Goal: Task Accomplishment & Management: Manage account settings

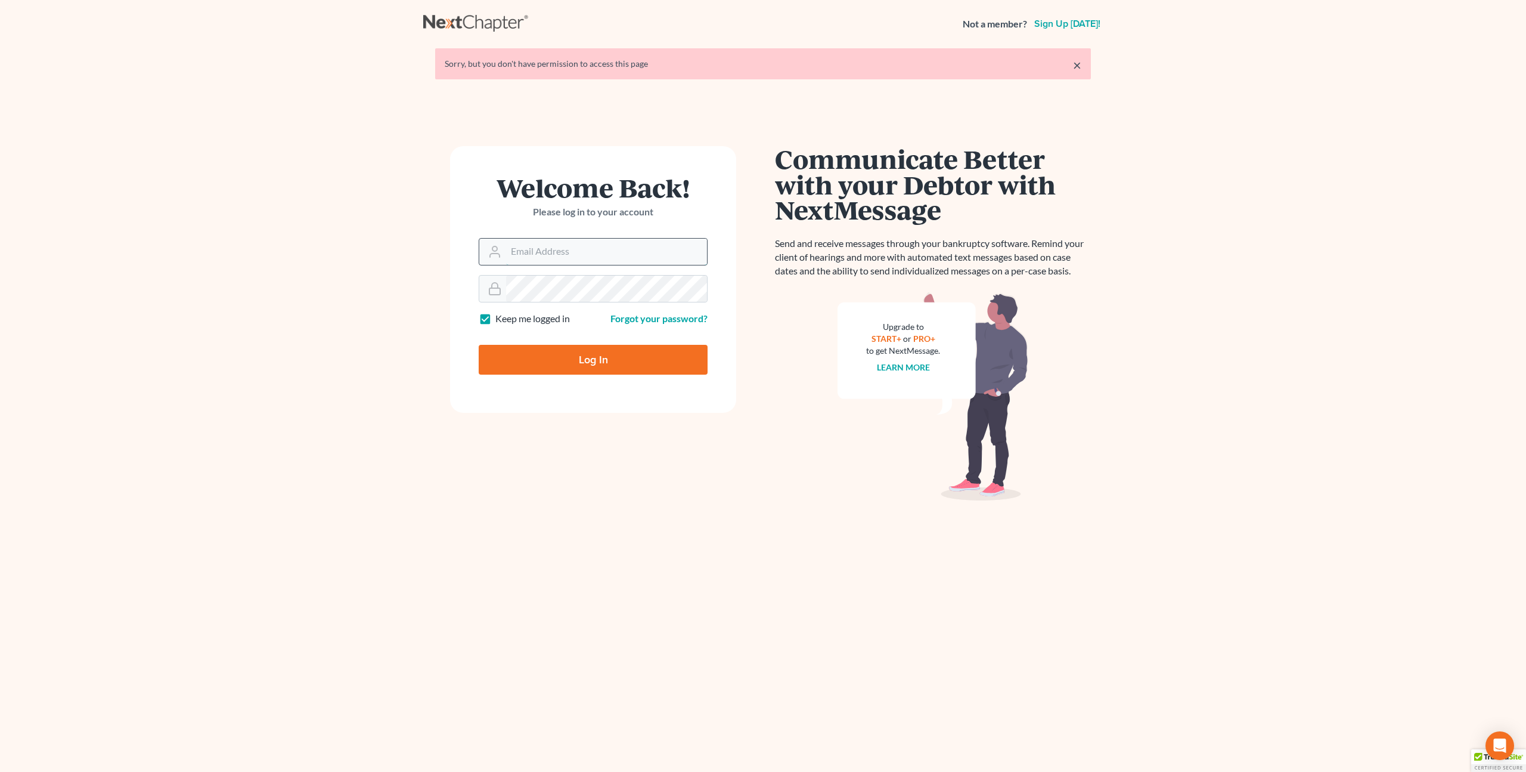
click at [540, 252] on input "Email Address" at bounding box center [606, 252] width 201 height 26
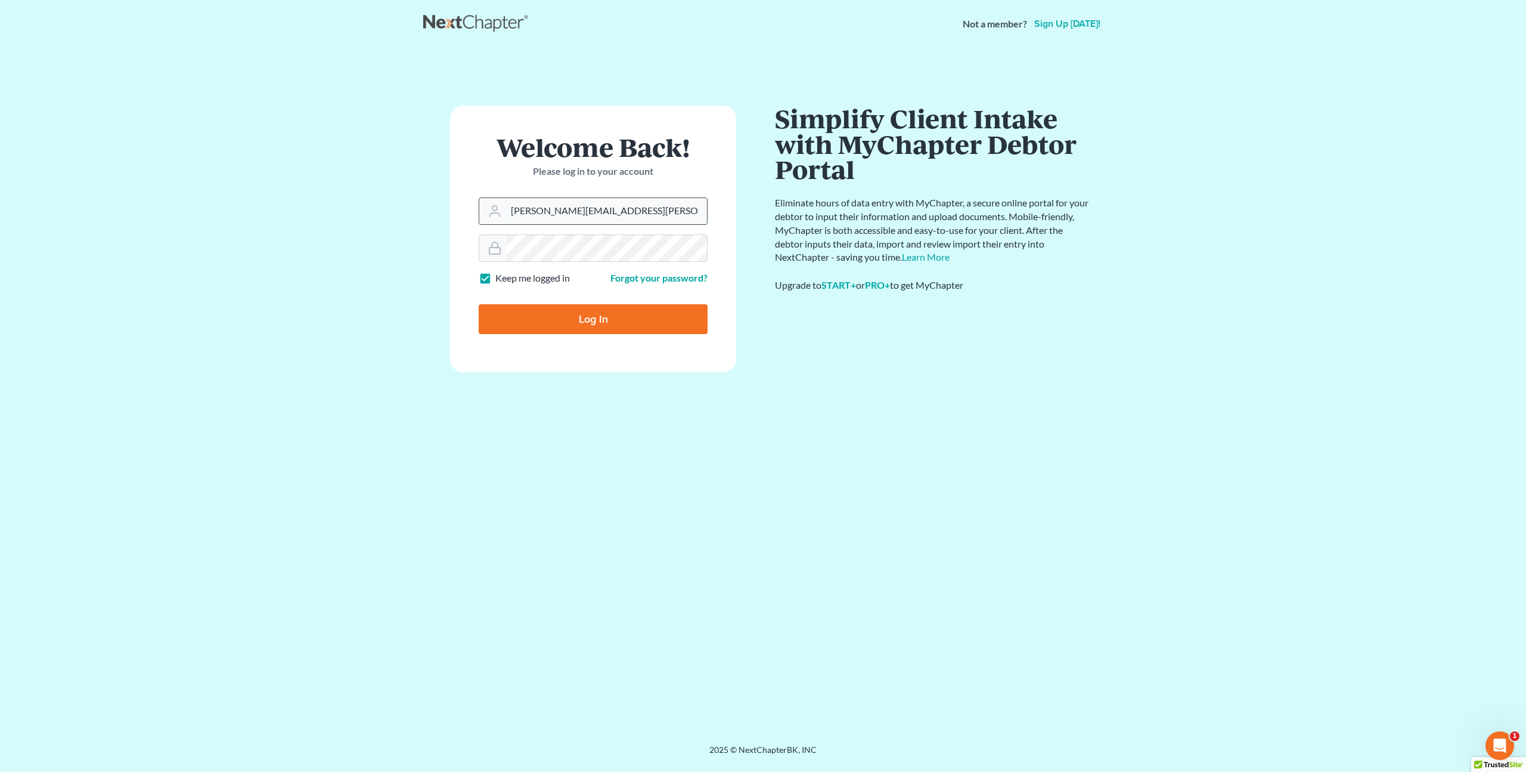
type input "[PERSON_NAME][EMAIL_ADDRESS][PERSON_NAME][DOMAIN_NAME]"
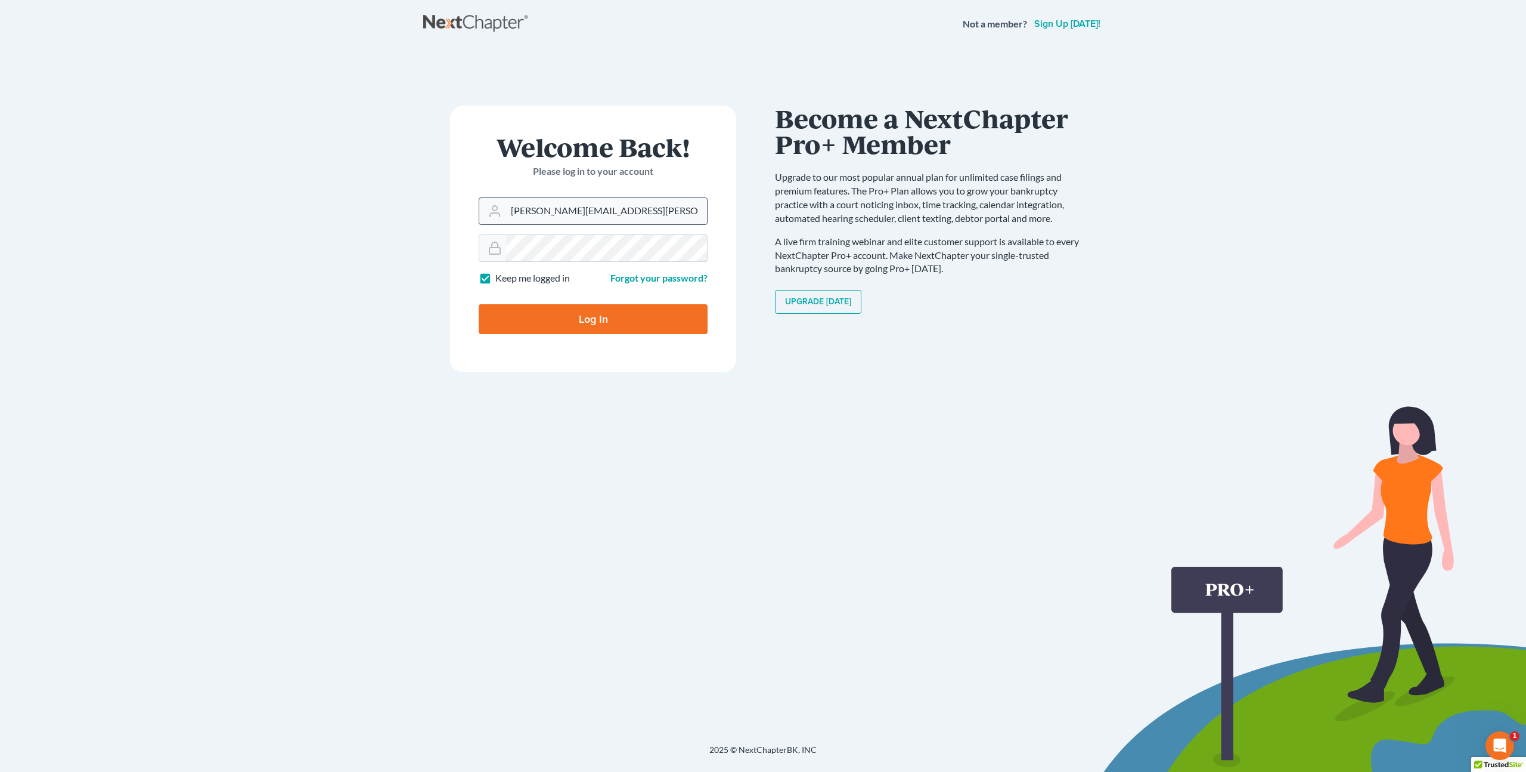
click at [479, 304] on input "Log In" at bounding box center [593, 319] width 229 height 30
type input "Thinking..."
